Goal: Task Accomplishment & Management: Use online tool/utility

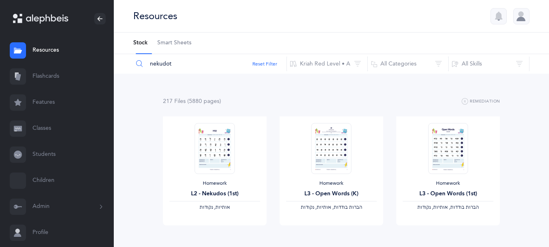
click at [43, 85] on link "Flashcards" at bounding box center [57, 76] width 114 height 26
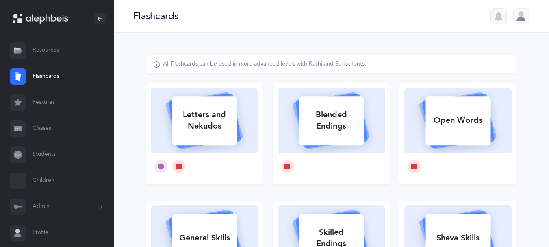
click at [47, 167] on link "Students" at bounding box center [57, 154] width 114 height 26
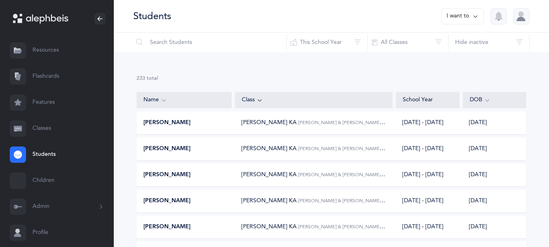
click at [44, 167] on link "Students" at bounding box center [57, 154] width 114 height 26
click at [48, 141] on link "Classes" at bounding box center [57, 128] width 114 height 26
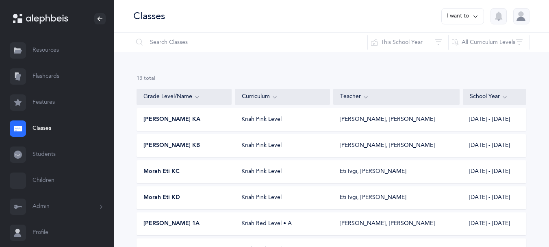
click at [169, 176] on span "Morah Eti KC" at bounding box center [161, 171] width 36 height 8
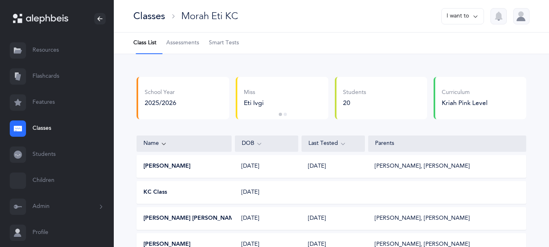
click at [179, 47] on span "Assessments" at bounding box center [182, 43] width 33 height 8
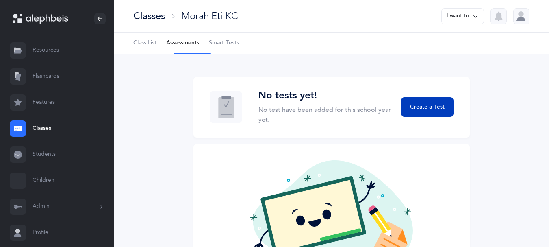
click at [418, 111] on span "Create a Test" at bounding box center [427, 107] width 35 height 9
click at [417, 111] on span "Create a Test" at bounding box center [427, 107] width 35 height 9
click at [148, 19] on div "Classes" at bounding box center [149, 15] width 32 height 13
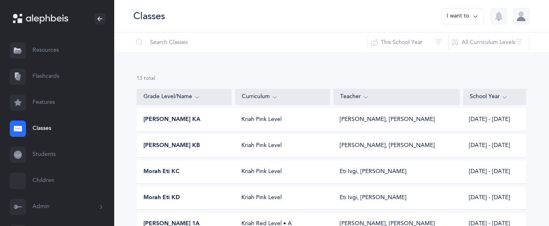
click at [160, 150] on span "Morah Nacy KB" at bounding box center [171, 145] width 56 height 8
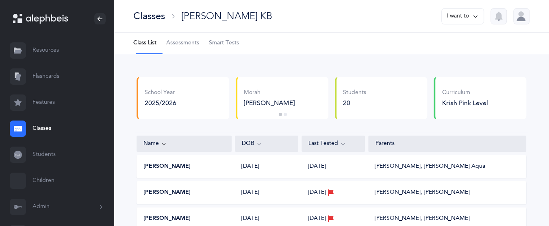
click at [198, 47] on span "Assessments" at bounding box center [182, 43] width 33 height 8
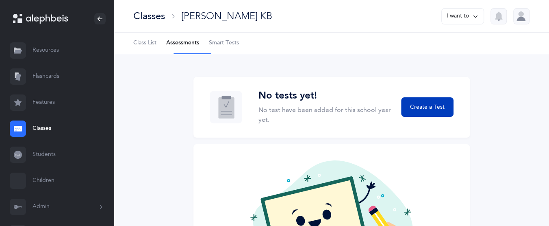
click at [427, 111] on span "Create a Test" at bounding box center [427, 107] width 35 height 9
click at [425, 111] on span "Create a Test" at bounding box center [427, 107] width 35 height 9
click at [424, 111] on span "Create a Test" at bounding box center [427, 107] width 35 height 9
click at [423, 111] on span "Create a Test" at bounding box center [427, 107] width 35 height 9
click at [425, 111] on span "Create a Test" at bounding box center [427, 107] width 35 height 9
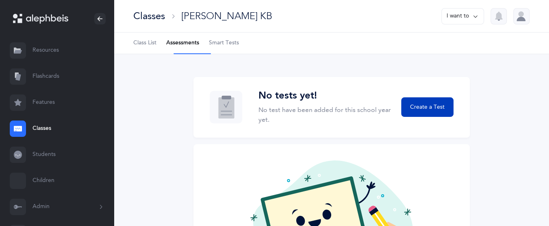
click at [425, 111] on span "Create a Test" at bounding box center [427, 107] width 35 height 9
click at [424, 111] on span "Create a Test" at bounding box center [427, 107] width 35 height 9
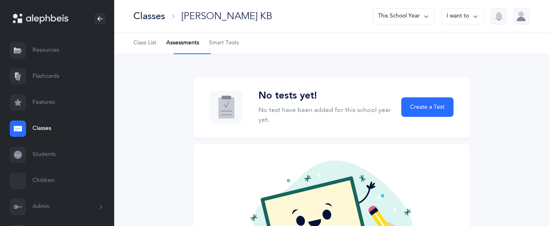
click at [154, 18] on div "Classes" at bounding box center [149, 15] width 32 height 13
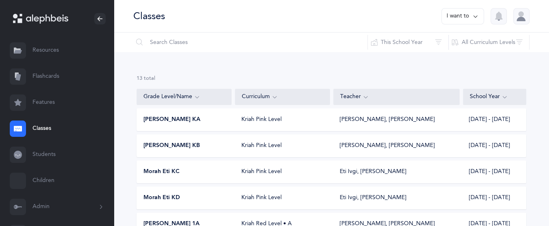
click at [165, 150] on span "Morah Nacy KB" at bounding box center [171, 145] width 56 height 8
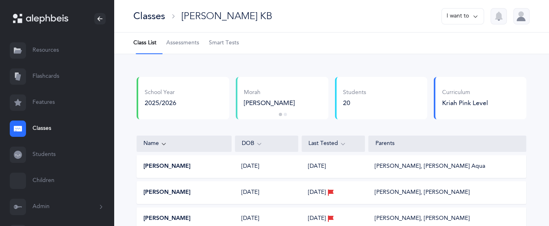
click at [232, 44] on span "Smart Tests" at bounding box center [224, 43] width 30 height 8
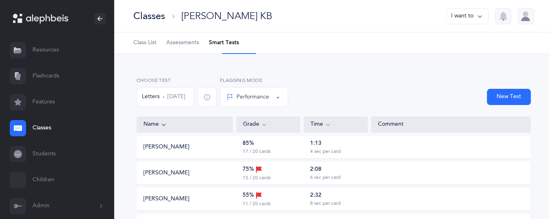
click at [154, 16] on div "Classes" at bounding box center [149, 15] width 32 height 13
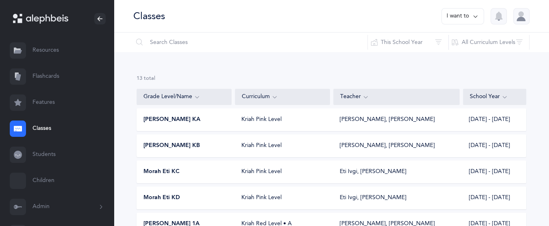
click at [169, 176] on span "Morah Eti KC" at bounding box center [161, 171] width 36 height 8
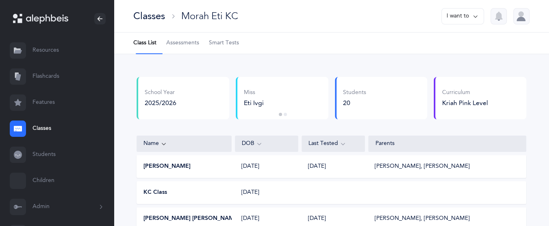
click at [230, 46] on span "Smart Tests" at bounding box center [224, 43] width 30 height 8
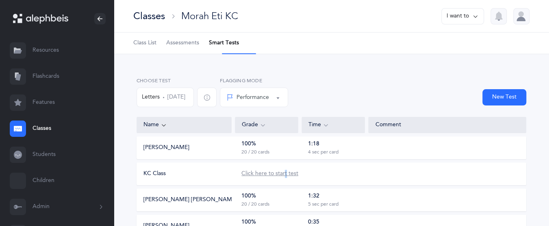
click at [269, 178] on div "Click here to start test" at bounding box center [269, 173] width 57 height 8
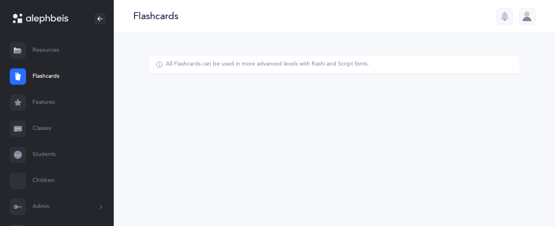
select select
select select "single"
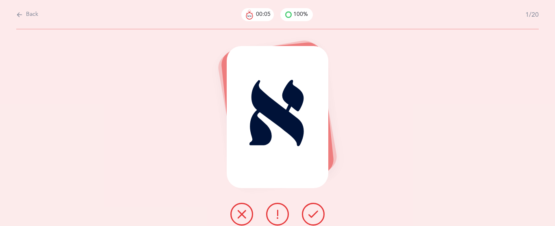
click at [26, 14] on button "Back" at bounding box center [27, 14] width 22 height 9
select select "6"
select select "single"
click at [33, 13] on span "Back" at bounding box center [32, 15] width 12 height 8
select select "6"
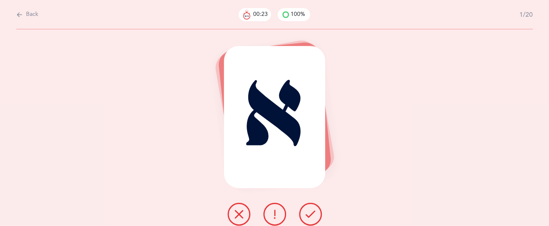
select select "single"
click at [30, 16] on span "Back" at bounding box center [32, 15] width 12 height 8
select select "6"
select select "single"
click at [29, 16] on button "Back" at bounding box center [27, 14] width 22 height 9
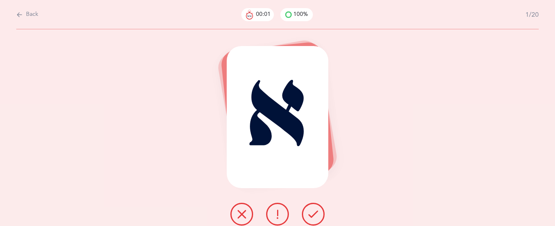
select select "6"
select select "single"
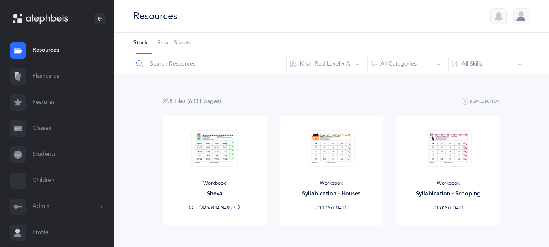
click at [177, 69] on input "text" at bounding box center [210, 64] width 154 height 20
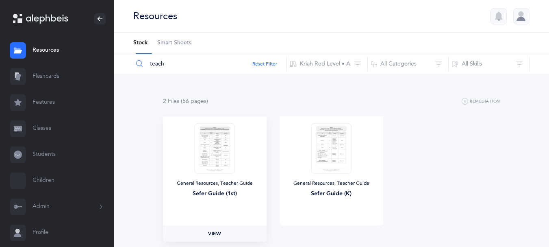
type input "teach"
click at [216, 237] on span "View" at bounding box center [214, 233] width 13 height 7
click at [51, 82] on link "Flashcards" at bounding box center [57, 76] width 114 height 26
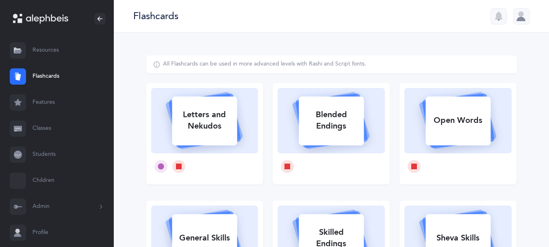
click at [222, 134] on div "Letters and Nekudos" at bounding box center [204, 120] width 65 height 33
select select
select select "single"
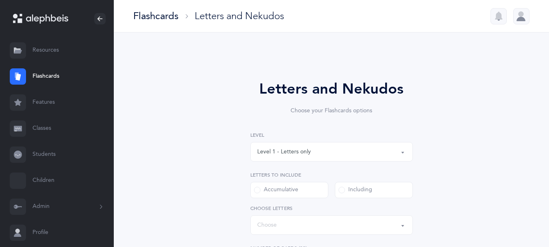
select select "27"
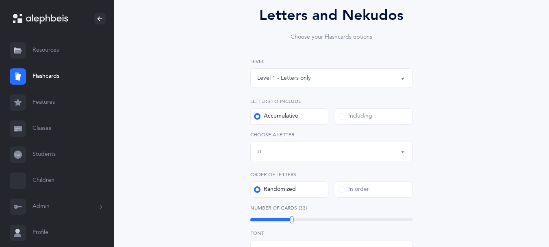
scroll to position [72, 0]
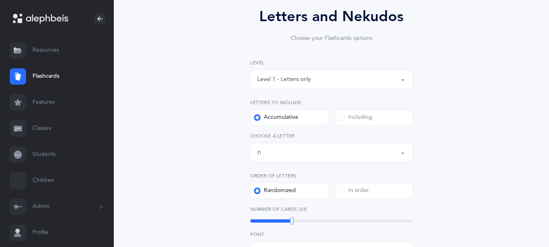
click at [399, 89] on button "Level 1 - Letters only" at bounding box center [331, 79] width 163 height 20
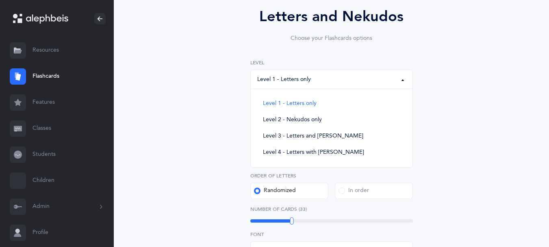
click at [399, 86] on div "Level 1 - Letters only" at bounding box center [331, 79] width 149 height 14
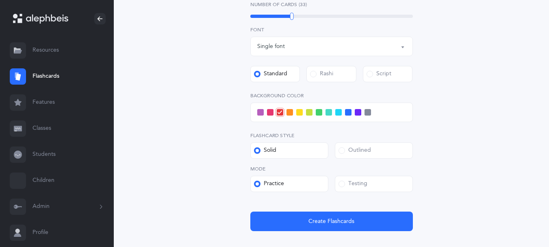
scroll to position [275, 0]
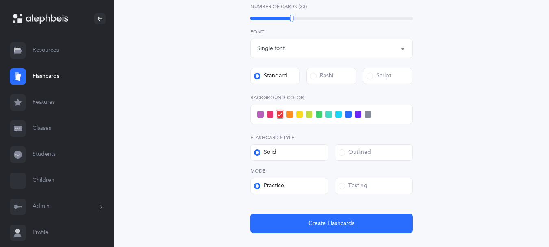
click at [367, 80] on div "Script" at bounding box center [379, 76] width 25 height 8
click at [0, 0] on input "Script" at bounding box center [0, 0] width 0 height 0
click at [314, 79] on span at bounding box center [313, 76] width 7 height 7
click at [0, 0] on input "Rashi" at bounding box center [0, 0] width 0 height 0
click at [252, 84] on label "Standard" at bounding box center [275, 76] width 50 height 16
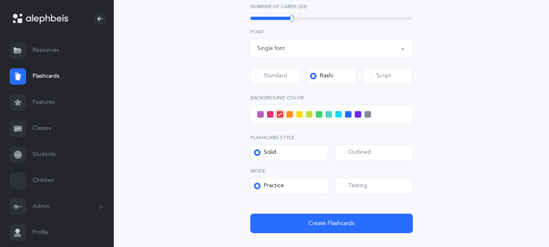
click at [0, 0] on input "Standard" at bounding box center [0, 0] width 0 height 0
click at [314, 79] on span at bounding box center [313, 76] width 7 height 7
click at [0, 0] on input "Rashi" at bounding box center [0, 0] width 0 height 0
click at [371, 79] on span at bounding box center [370, 76] width 7 height 7
click at [0, 0] on input "Script" at bounding box center [0, 0] width 0 height 0
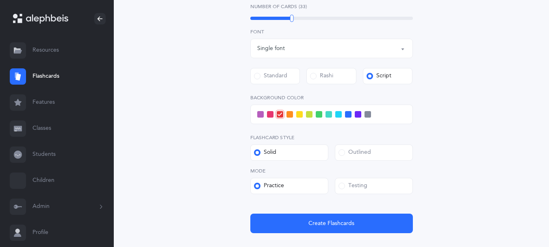
click at [258, 79] on span at bounding box center [257, 76] width 7 height 7
click at [0, 0] on input "Standard" at bounding box center [0, 0] width 0 height 0
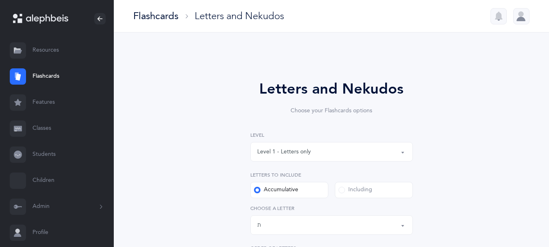
click at [345, 193] on span at bounding box center [341, 190] width 7 height 7
click at [0, 0] on input "Including" at bounding box center [0, 0] width 0 height 0
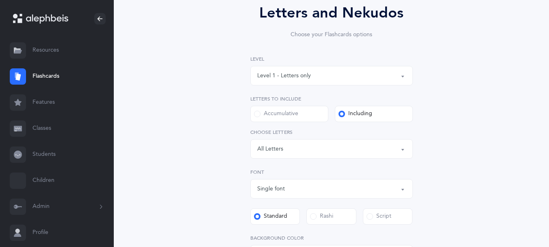
scroll to position [63, 0]
